Goal: Transaction & Acquisition: Purchase product/service

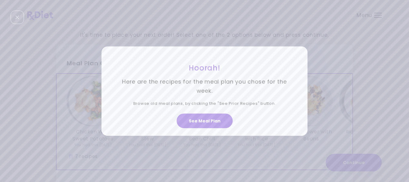
click at [378, 17] on div "Hoorah! Here are the recipes for the meal plan you chose for the week. Browse o…" at bounding box center [204, 91] width 409 height 182
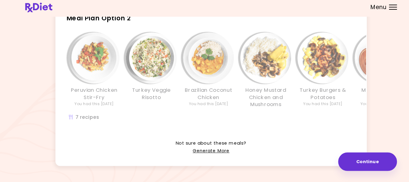
scroll to position [160, 0]
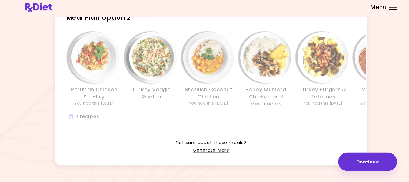
click at [172, 35] on div "Meal Plan Option 2 Peruvian Chicken Stir-Fry You had this [DATE] Turkey Veggie …" at bounding box center [204, 74] width 297 height 119
click at [173, 38] on div "Peruvian Chicken Stir-Fry You had this [DATE] Turkey Veggie Risotto Brazilian C…" at bounding box center [257, 84] width 400 height 97
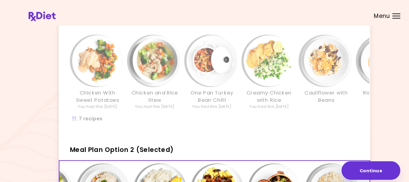
scroll to position [42, 0]
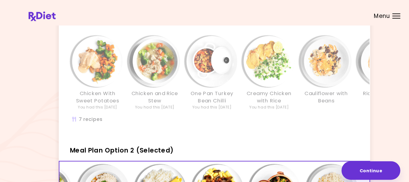
click at [227, 29] on div "Meal Plan Option 1 Chicken With Sweet Potatoes You had this [DATE] Chicken and …" at bounding box center [204, 68] width 297 height 117
click at [228, 38] on div "One Pan Turkey Bean Chilli You had this [DATE]" at bounding box center [202, 69] width 55 height 71
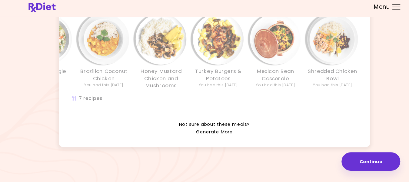
scroll to position [178, 0]
click at [205, 137] on link "Generate More" at bounding box center [204, 133] width 35 height 7
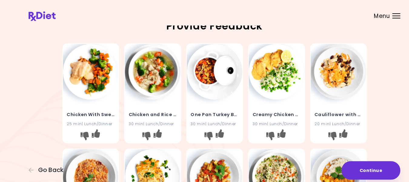
scroll to position [2, 0]
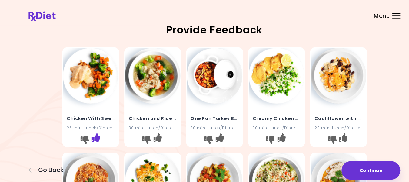
click at [94, 131] on icon "I like this recipe" at bounding box center [91, 131] width 8 height 8
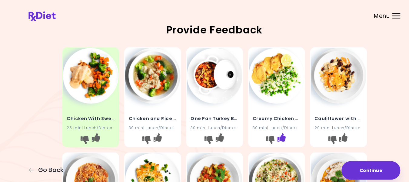
click at [270, 129] on icon "I like this recipe" at bounding box center [269, 131] width 8 height 8
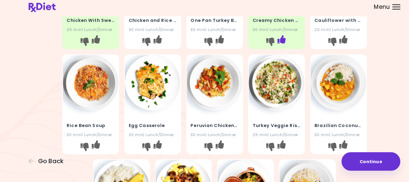
scroll to position [88, 0]
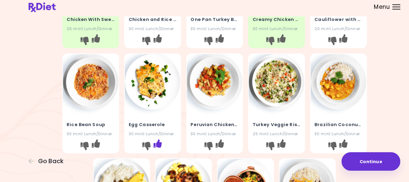
click at [152, 147] on icon "I like this recipe" at bounding box center [150, 145] width 8 height 8
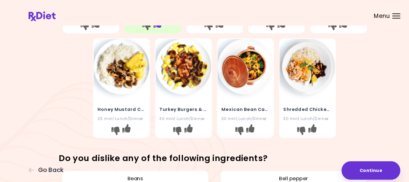
scroll to position [210, 0]
click at [184, 124] on icon "I like this recipe" at bounding box center [180, 122] width 8 height 8
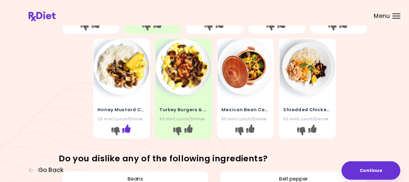
click at [124, 126] on icon "I like this recipe" at bounding box center [121, 122] width 8 height 8
click at [302, 124] on button "I like this recipe" at bounding box center [298, 125] width 10 height 10
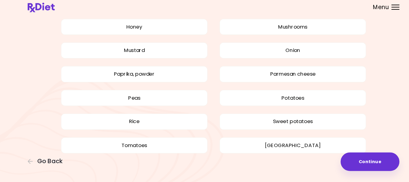
scroll to position [514, 0]
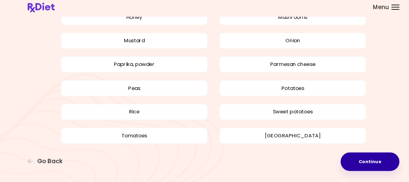
click at [354, 164] on button "Continue" at bounding box center [354, 162] width 56 height 18
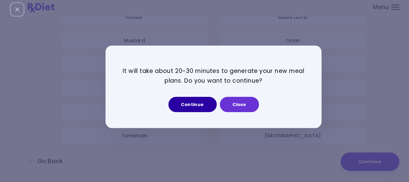
click at [183, 110] on button "Continue" at bounding box center [185, 107] width 46 height 15
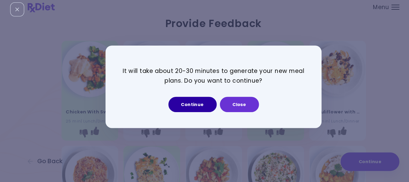
select select "*"
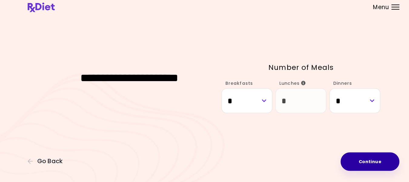
click at [361, 163] on button "Continue" at bounding box center [354, 162] width 56 height 18
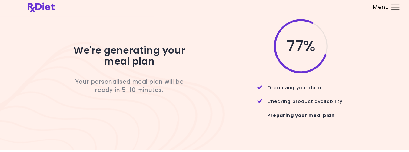
scroll to position [1, 0]
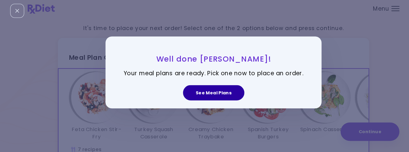
click at [205, 95] on button "See Meal Plans" at bounding box center [204, 95] width 58 height 15
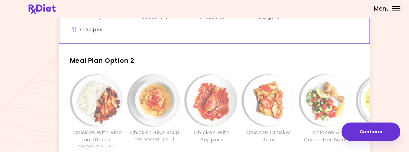
scroll to position [116, 0]
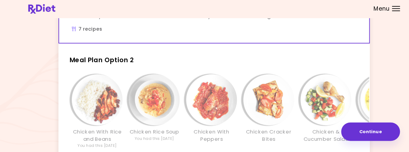
click at [183, 68] on h2 "Meal Plan Option 2" at bounding box center [204, 62] width 297 height 16
click at [169, 72] on div "Meal Plan Option 2 Chicken With Rice and Beans You had this [DATE] Chicken Rice…" at bounding box center [204, 112] width 297 height 117
click at [167, 68] on h2 "Meal Plan Option 2" at bounding box center [204, 62] width 297 height 16
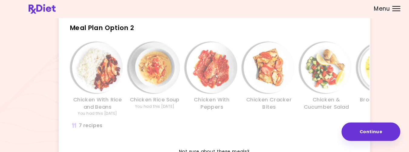
scroll to position [147, 0]
click at [171, 48] on div "Info - Chicken Rice Soup - Meal Plan Option 2" at bounding box center [147, 71] width 48 height 48
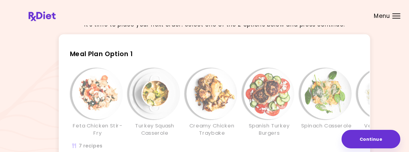
scroll to position [11, 0]
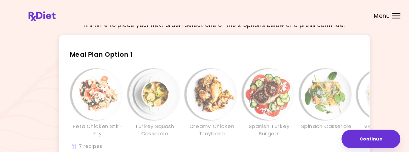
click at [222, 51] on h2 "Meal Plan Option 1" at bounding box center [204, 50] width 297 height 16
click at [218, 55] on h2 "Meal Plan Option 1" at bounding box center [204, 50] width 297 height 16
click at [169, 57] on h2 "Meal Plan Option 1" at bounding box center [204, 50] width 297 height 16
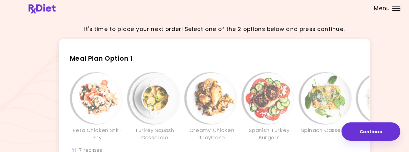
scroll to position [5, 0]
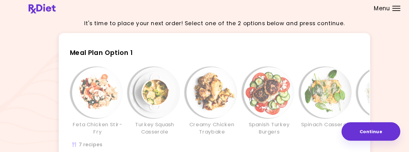
click at [140, 60] on h2 "Meal Plan Option 1" at bounding box center [204, 55] width 297 height 16
click at [177, 135] on div "Creamy Chicken Traybake" at bounding box center [202, 103] width 55 height 65
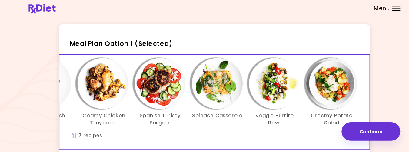
scroll to position [25, 0]
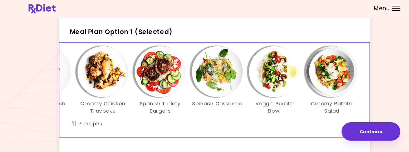
click at [178, 122] on div "Feta Chicken Stir-Fry Turkey Squash Casserole Creamy Chicken Traybake Spanish T…" at bounding box center [153, 86] width 382 height 71
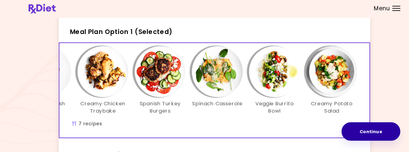
click at [357, 132] on button "Continue" at bounding box center [354, 133] width 56 height 18
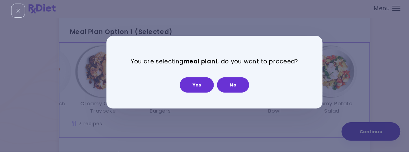
scroll to position [202, 0]
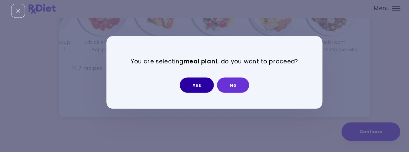
click at [190, 85] on button "Yes" at bounding box center [188, 88] width 32 height 15
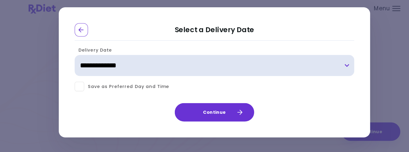
click at [333, 71] on select "**********" at bounding box center [204, 70] width 267 height 20
select select "**********"
click option "**********" at bounding box center [0, 0] width 0 height 0
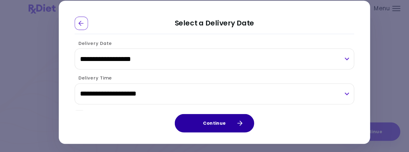
click at [230, 124] on icon "button" at bounding box center [228, 124] width 5 height 5
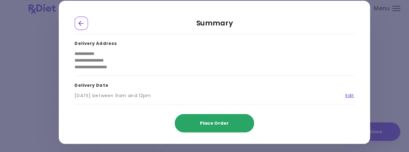
click at [205, 125] on span "Place Order" at bounding box center [205, 125] width 28 height 6
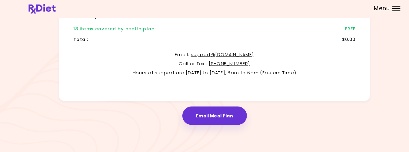
scroll to position [171, 0]
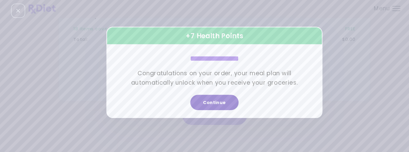
click at [206, 109] on button "Continue" at bounding box center [205, 104] width 46 height 15
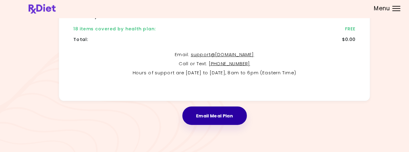
click at [203, 118] on button "Email Meal Plan" at bounding box center [205, 117] width 62 height 18
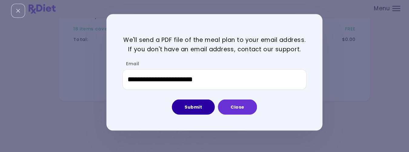
click at [183, 110] on button "Submit" at bounding box center [184, 109] width 41 height 15
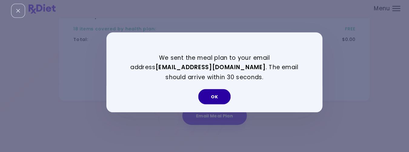
click at [204, 102] on button "OK" at bounding box center [204, 99] width 31 height 15
